Goal: Use online tool/utility: Use online tool/utility

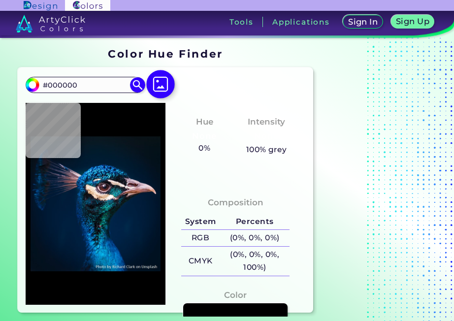
click at [162, 85] on img at bounding box center [160, 84] width 29 height 29
click at [0, 0] on input "file" at bounding box center [0, 0] width 0 height 0
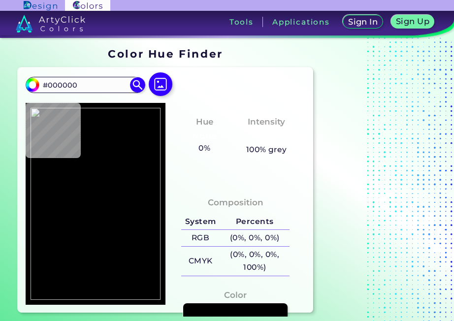
type input "#bdbb93"
type input "#BDBB93"
type input "#fcfea6"
type input "#FCFEA6"
type input "#ffff9b"
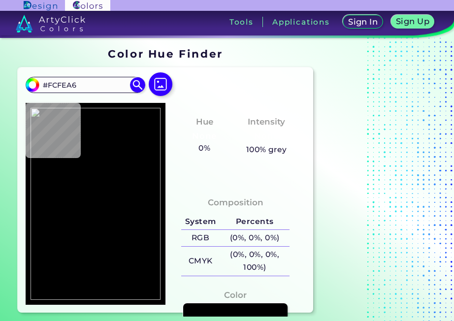
type input "#FFFF9B"
type input "#fffe99"
type input "#FFFE99"
type input "#fffe98"
type input "#FFFE98"
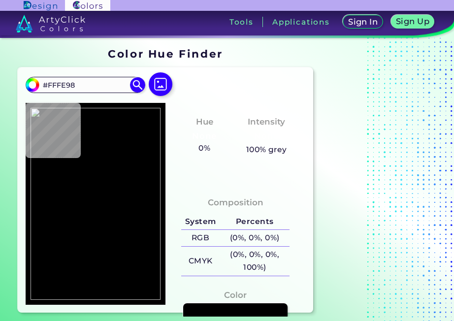
type input "#feff97"
type input "#FEFF97"
type input "#feff95"
type input "#FEFF95"
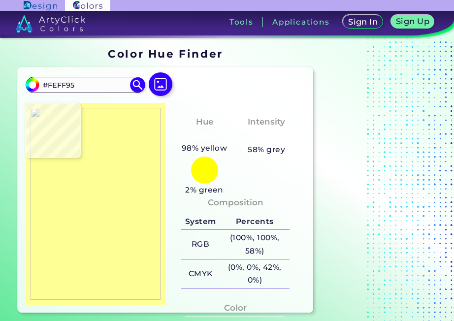
type input "#fdff95"
type input "#FDFF95"
type input "#fdff98"
type input "#FDFF98"
type input "#fdff9a"
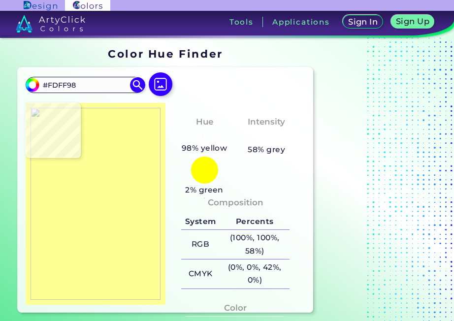
type input "#FDFF9A"
click at [87, 200] on img at bounding box center [96, 204] width 130 height 192
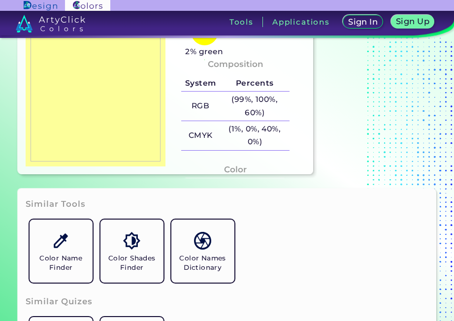
scroll to position [197, 0]
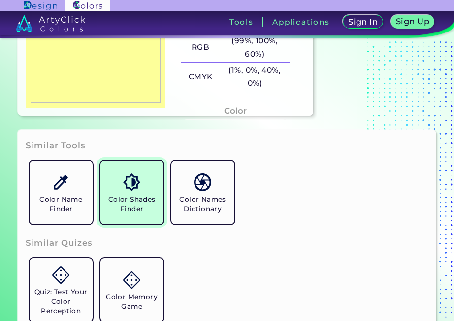
click at [127, 210] on h5 "Color Shades Finder" at bounding box center [131, 204] width 55 height 19
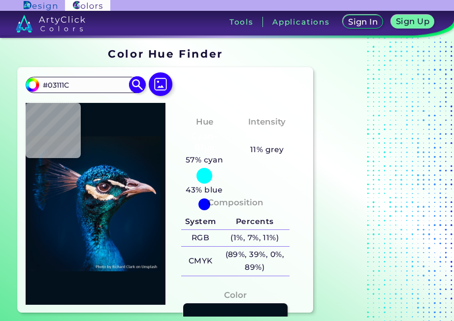
type input "#05121b"
type input "#05121B"
type input "#0a141c"
type input "#0A141C"
click at [165, 84] on img at bounding box center [160, 84] width 29 height 29
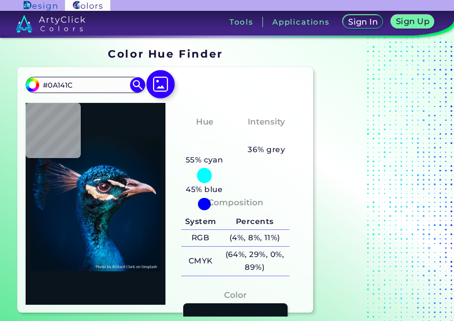
click at [0, 0] on input "file" at bounding box center [0, 0] width 0 height 0
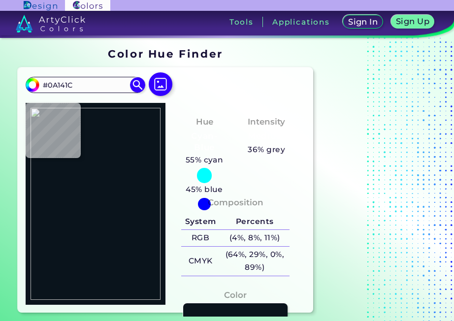
type input "#eceab9"
type input "#ECEAB9"
type input "#fbfe9f"
type input "#FBFE9F"
type input "#fdfe99"
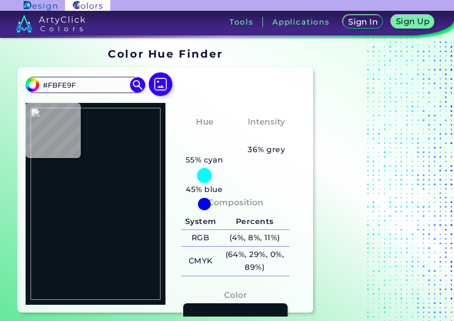
type input "#FDFE99"
type input "#fdfe9a"
type input "#FDFE9A"
type input "#fefe9d"
type input "#FEFE9D"
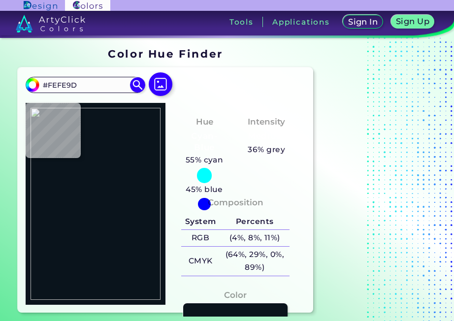
type input "#fdfe9a"
type input "#FDFE9A"
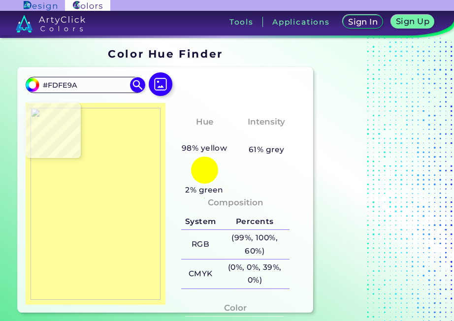
type input "#feff92"
type input "#FEFF92"
type input "#feff98"
type input "#FEFF98"
type input "#fffe98"
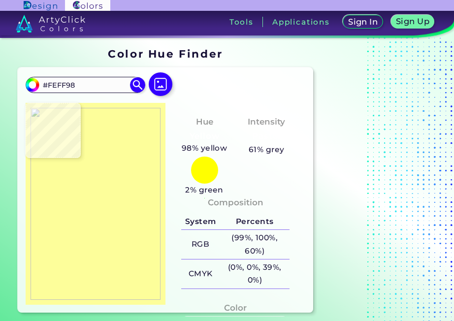
type input "#FFFE98"
type input "#fffe99"
type input "#FFFE99"
type input "#fffe9a"
type input "#FFFE9A"
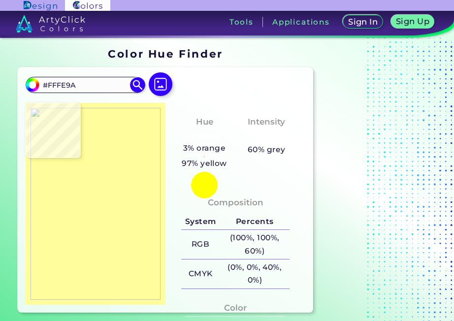
click at [105, 190] on img at bounding box center [96, 204] width 130 height 192
click at [87, 199] on img at bounding box center [96, 204] width 130 height 192
type input "#fdff98"
type input "#FDFF98"
click at [87, 199] on img at bounding box center [96, 204] width 130 height 192
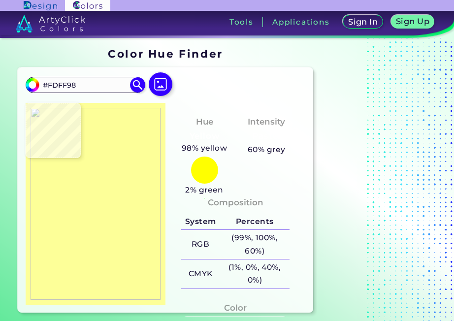
click at [78, 203] on img at bounding box center [96, 204] width 130 height 192
type input "#fdff99"
type input "#FDFF99"
type input "#fdff9a"
type input "#FDFF9A"
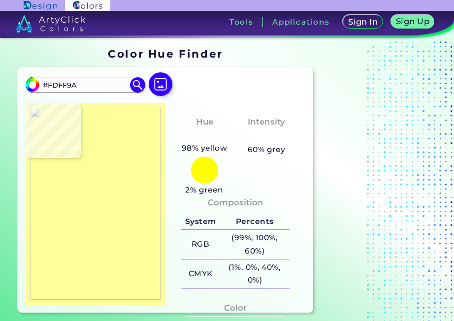
type input "#fdff97"
type input "#FDFF97"
type input "#feff96"
type input "#FEFF96"
type input "#fcfd9b"
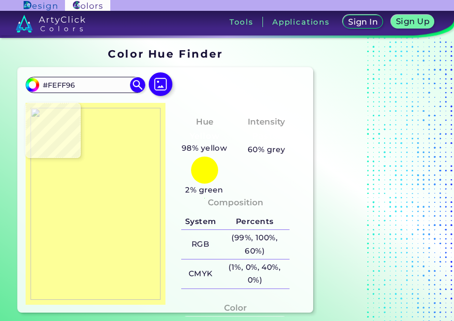
type input "#FCFD9B"
type input "#000000"
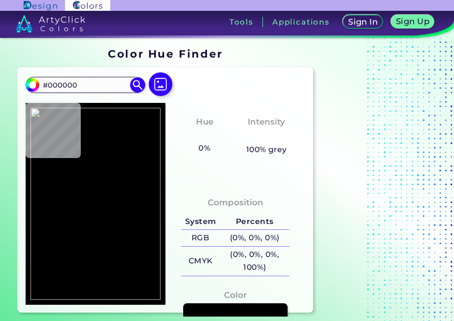
type input "#f9f8c3"
type input "#F9F8C3"
type input "#717155"
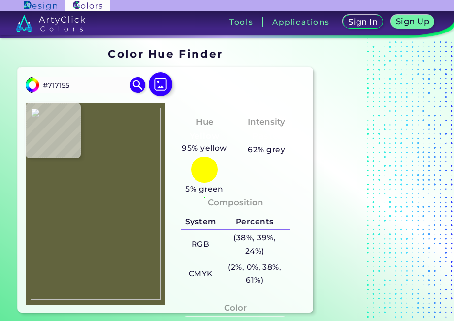
type input "#62643e"
type input "#62643E"
type input "#fcfea2"
type input "#FCFEA2"
type input "#fcfe9e"
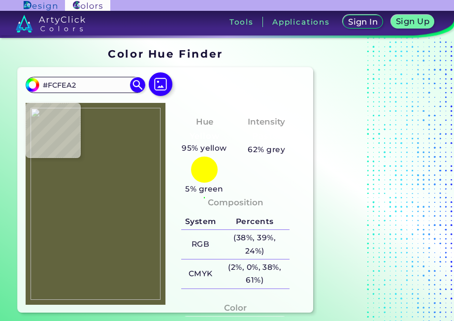
type input "#FCFE9E"
type input "#fcfe9b"
type input "#FCFE9B"
type input "#fefe9a"
type input "#FEFE9A"
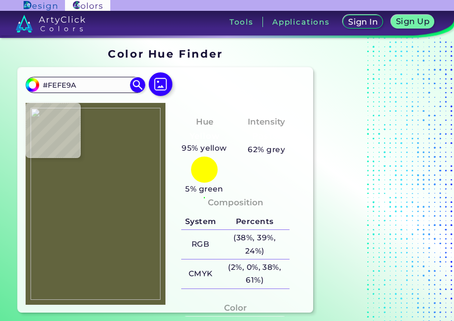
type input "#ffff9b"
type input "#FFFF9B"
type input "#fffe9a"
type input "#FFFE9A"
type input "#fffe99"
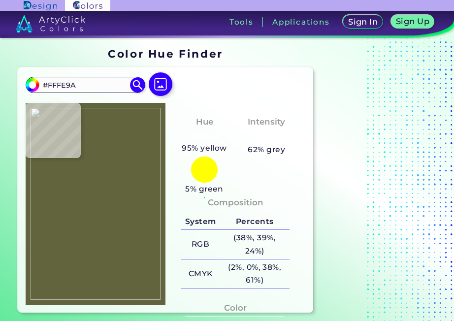
type input "#FFFE99"
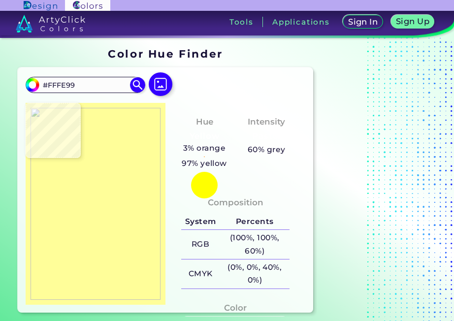
type input "#fffe9a"
type input "#FFFE9A"
type input "#fefe9a"
type input "#FEFE9A"
type input "#fdfe99"
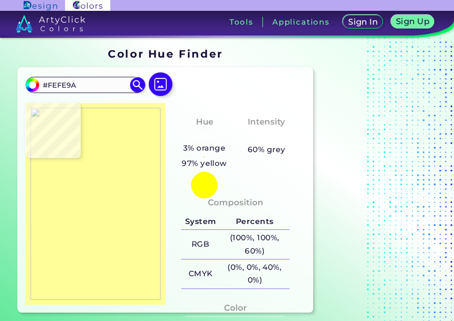
type input "#FDFE99"
type input "#fdfd9e"
type input "#FDFD9E"
type input "#fcfea2"
type input "#FCFEA2"
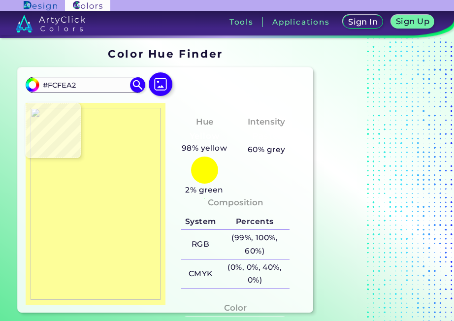
type input "#fdfda2"
type input "#FDFDA2"
type input "#fcfea2"
type input "#FCFEA2"
type input "#fdfda2"
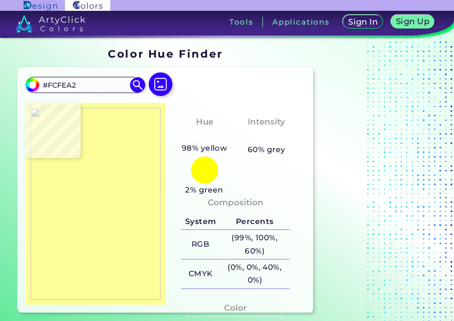
type input "#FDFDA2"
type input "#fcfea2"
type input "#FCFEA2"
type input "#fcfea1"
type input "#FCFEA1"
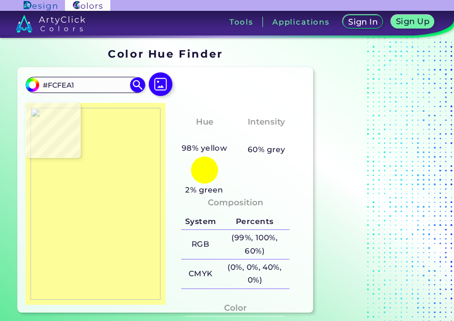
type input "#fcffa1"
type input "#FCFFA1"
type input "#fcffa0"
type input "#FCFFA0"
type input "#fcff96"
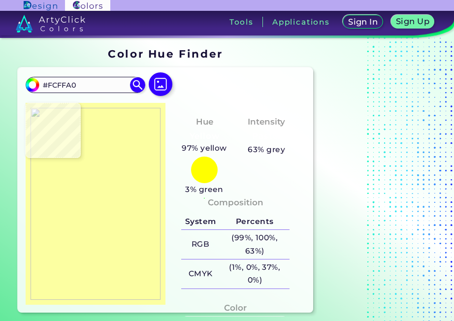
type input "#FCFF96"
type input "#ffff9a"
type input "#FFFF9A"
type input "#fffe9a"
type input "#FFFE9A"
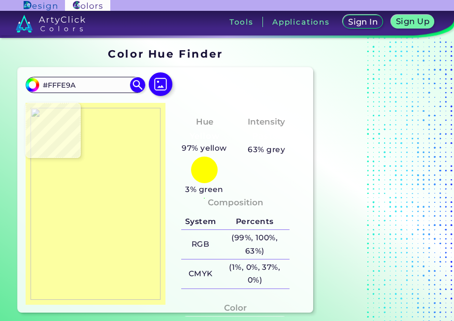
type input "#fffd9a"
type input "#FFFD9A"
type input "#fffd99"
type input "#FFFD99"
type input "#fffe99"
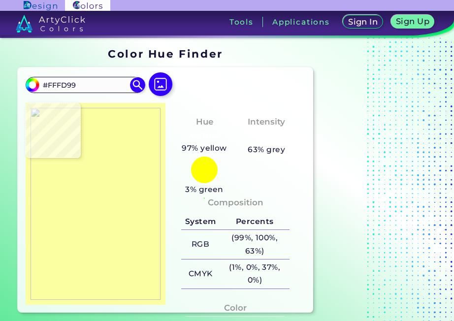
type input "#FFFE99"
type input "#feff97"
type input "#FEFF97"
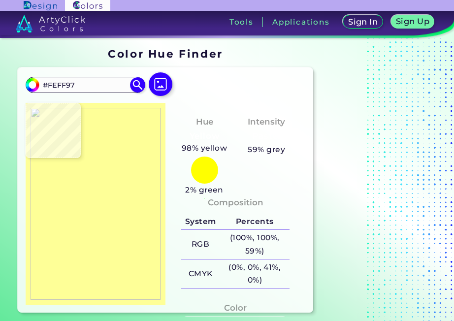
type input "#feff96"
type input "#FEFF96"
type input "#feff95"
type input "#FEFF95"
type input "#fdff96"
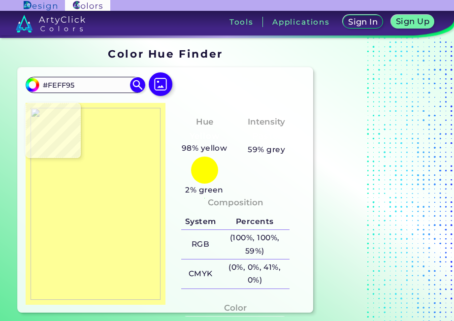
type input "#FDFF96"
type input "#fdff97"
type input "#FDFF97"
type input "#fdff98"
type input "#FDFF98"
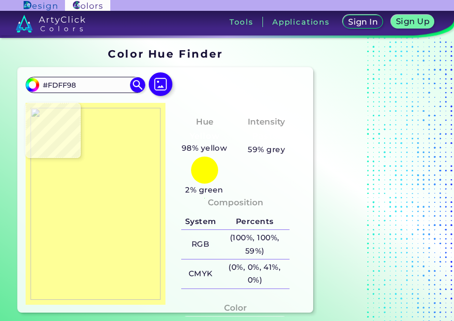
type input "#fdff99"
type input "#FDFF99"
type input "#fcff99"
type input "#FCFF99"
type input "#fcff9a"
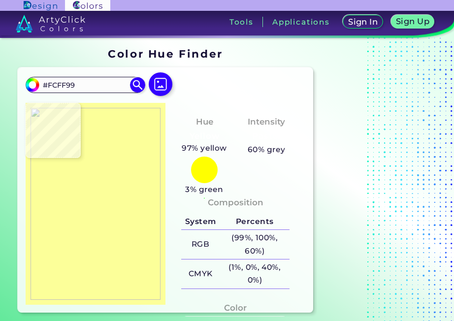
type input "#FCFF9A"
type input "#fdff99"
type input "#FDFF99"
type input "#fdff98"
type input "#FDFF98"
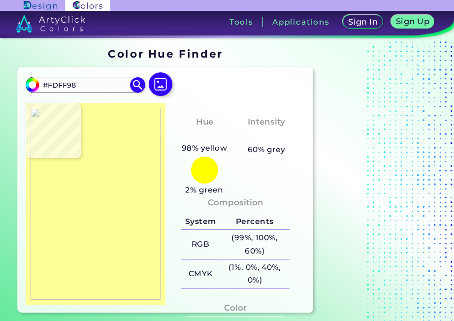
type input "#fdff97"
type input "#FDFF97"
type input "#fdff98"
type input "#FDFF98"
type input "#fdff97"
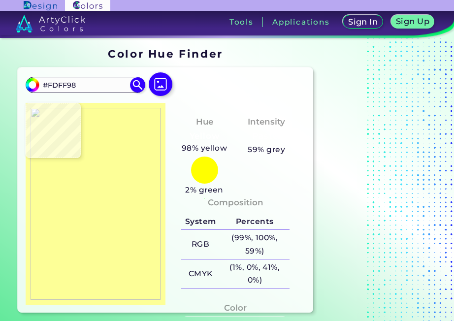
type input "#FDFF97"
type input "#fdff98"
type input "#FDFF98"
type input "#fdff97"
type input "#FDFF97"
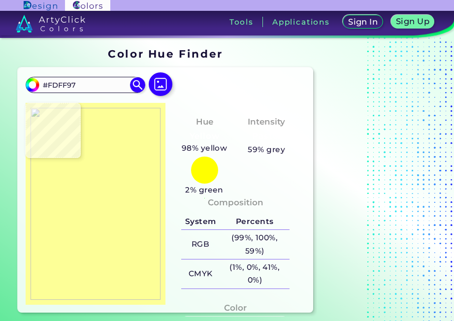
type input "#fdff99"
type input "#FDFF99"
type input "#fdff98"
type input "#FDFF98"
type input "#fdff97"
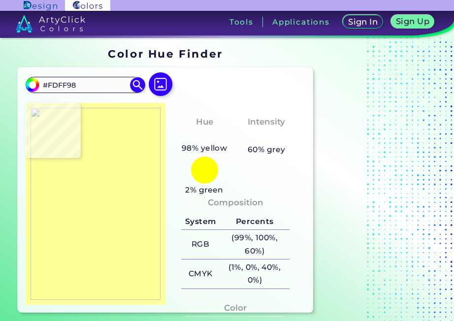
type input "#FDFF97"
type input "#fdff98"
type input "#FDFF98"
type input "#fdff99"
type input "#FDFF99"
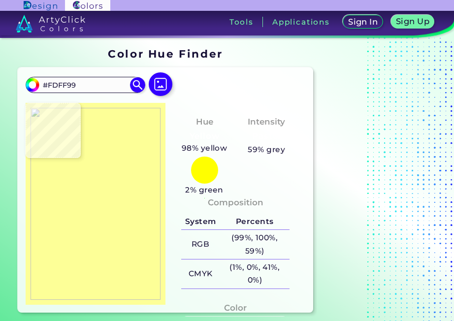
type input "#fdff97"
type input "#FDFF97"
type input "#fdff98"
type input "#FDFF98"
click at [82, 205] on img at bounding box center [96, 204] width 130 height 192
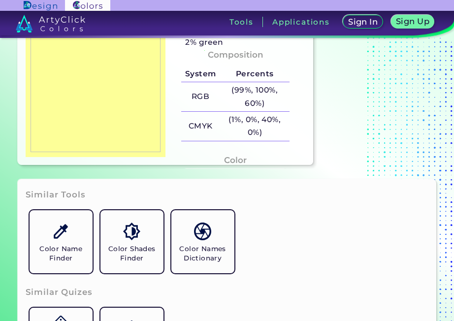
scroll to position [295, 0]
